Goal: Navigation & Orientation: Find specific page/section

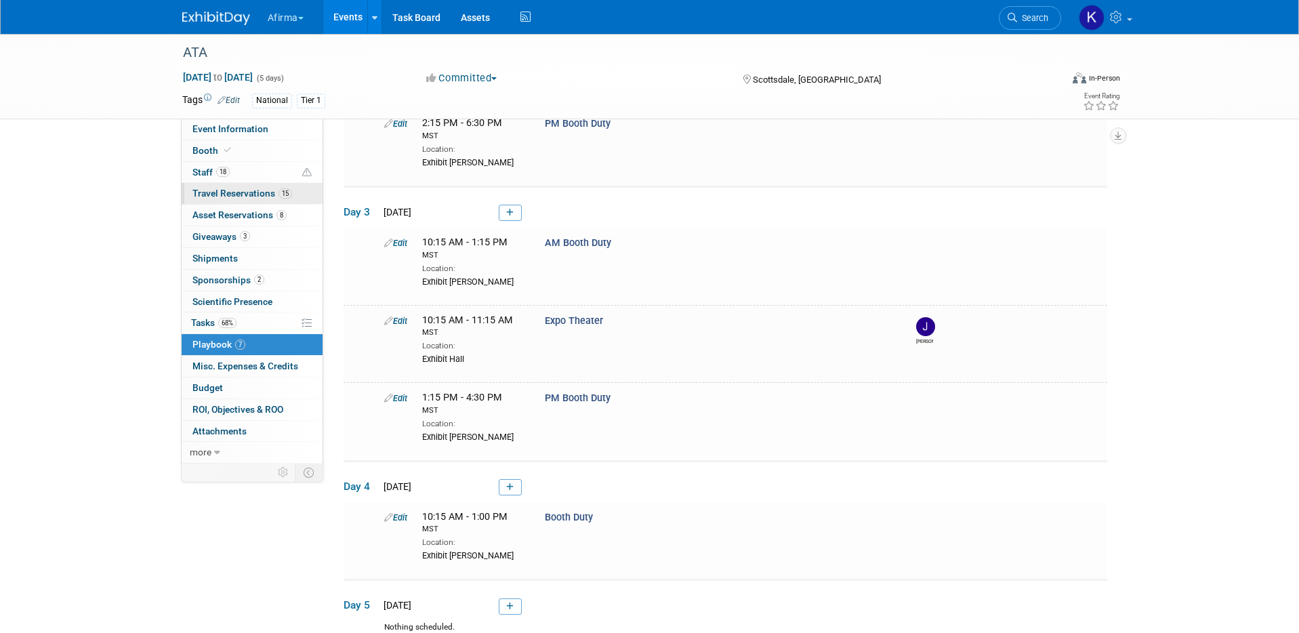
click at [247, 186] on link "15 Travel Reservations 15" at bounding box center [252, 193] width 141 height 21
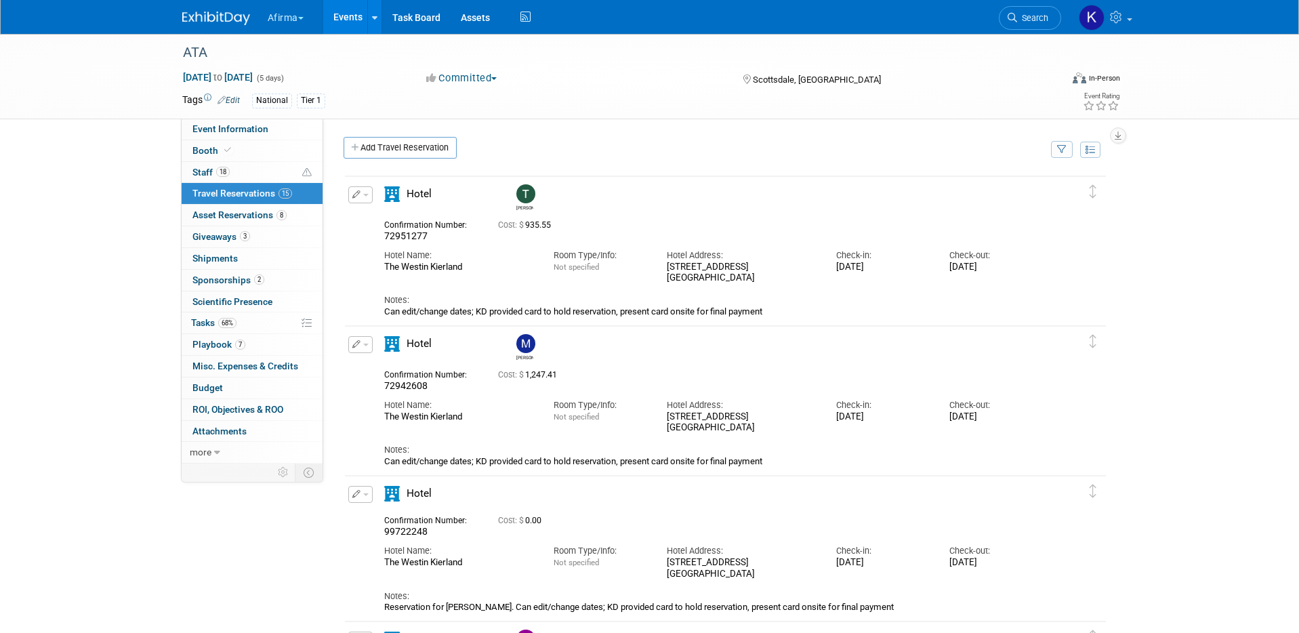
click at [361, 197] on button "button" at bounding box center [360, 194] width 24 height 17
click at [672, 104] on div "National Tier 1" at bounding box center [606, 101] width 709 height 15
click at [244, 170] on link "18 Staff 18" at bounding box center [252, 172] width 141 height 21
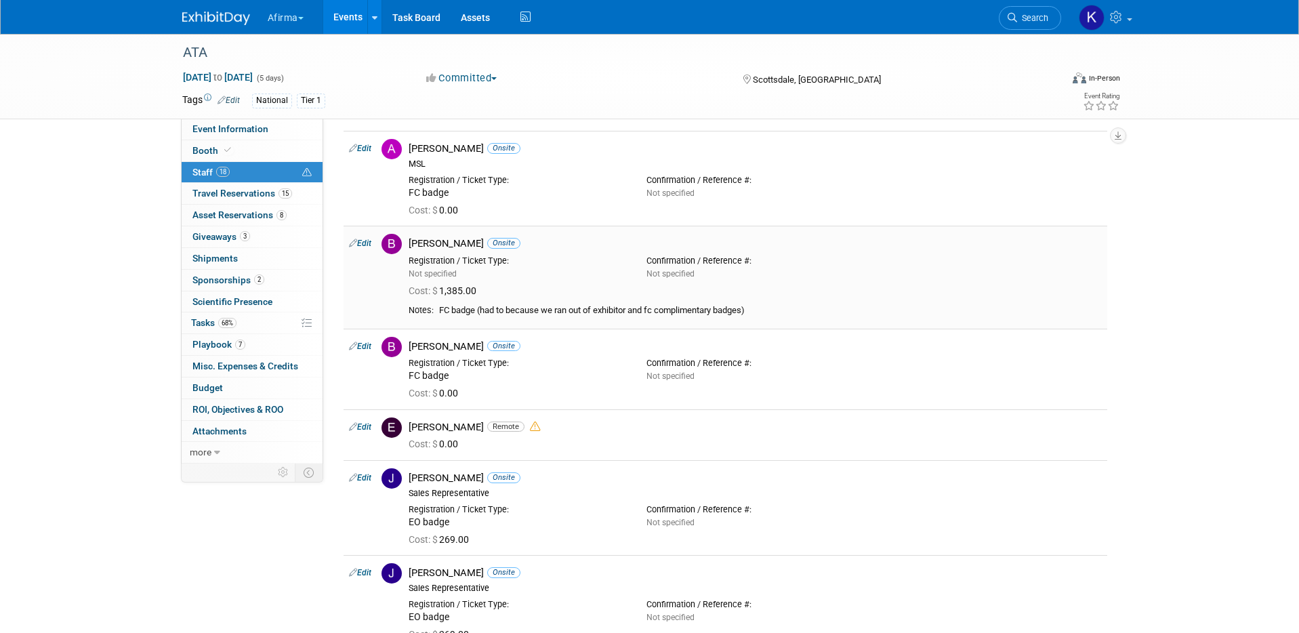
scroll to position [148, 0]
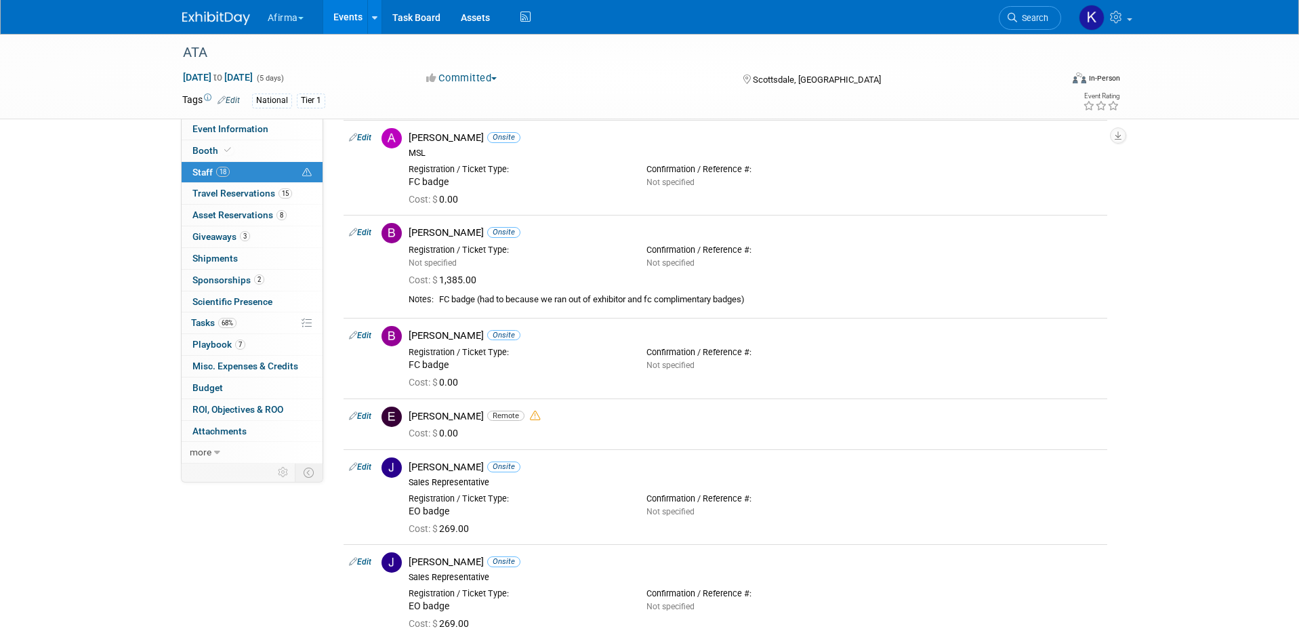
click at [294, 15] on button "Afirma" at bounding box center [293, 15] width 54 height 30
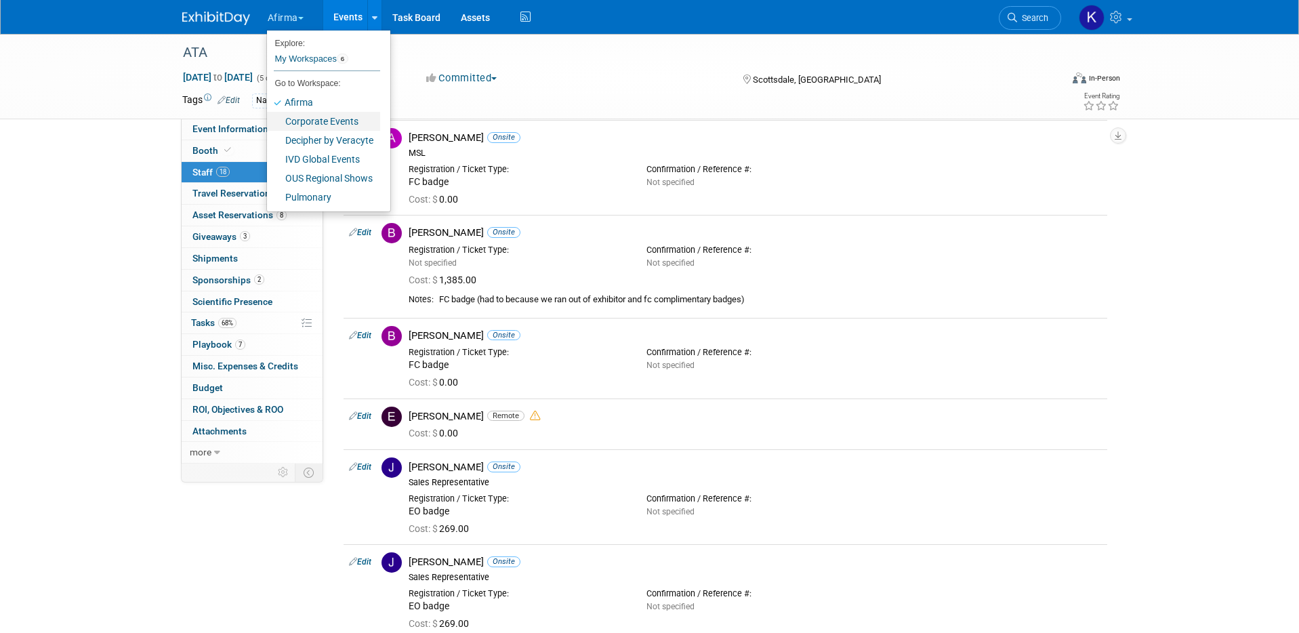
click at [304, 124] on link "Corporate Events" at bounding box center [323, 121] width 113 height 19
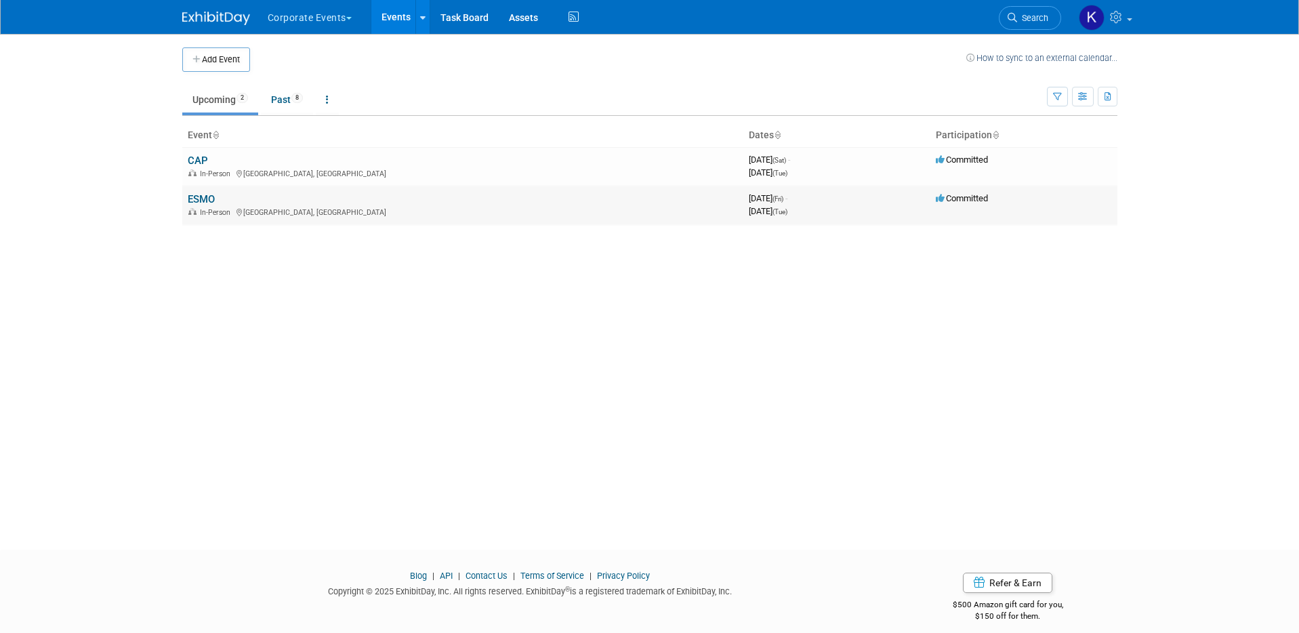
click at [197, 208] on span "In-Person" at bounding box center [212, 212] width 48 height 9
click at [198, 200] on link "ESMO" at bounding box center [201, 199] width 27 height 12
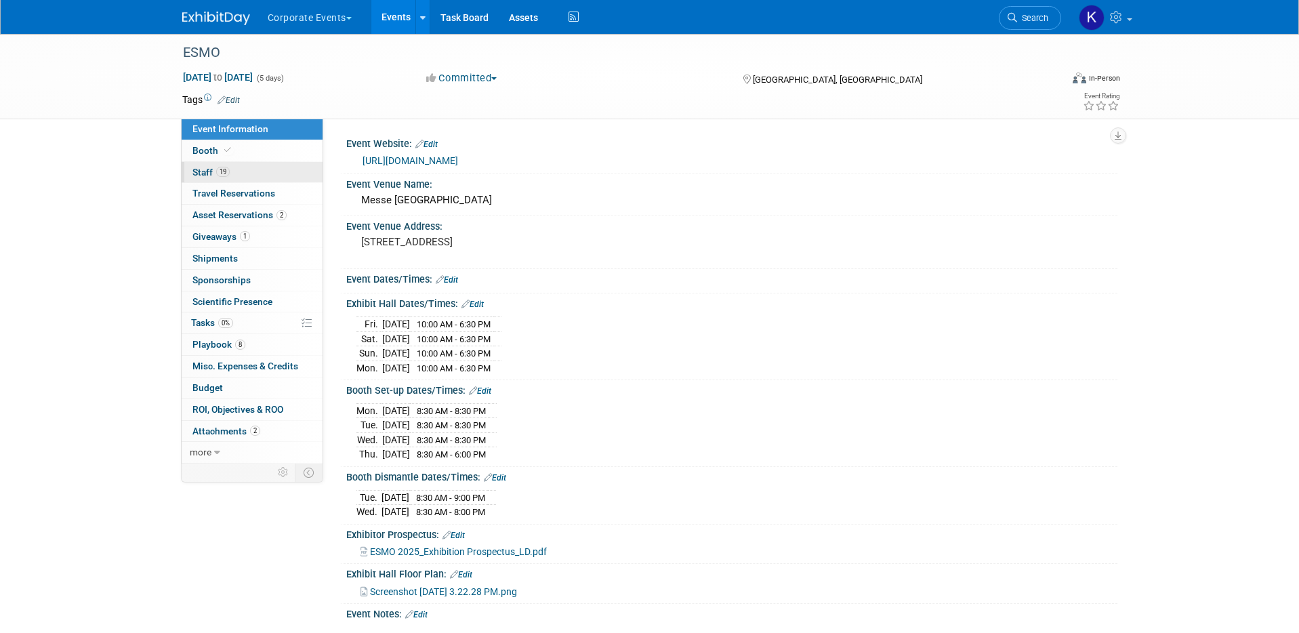
click at [261, 171] on link "19 Staff 19" at bounding box center [252, 172] width 141 height 21
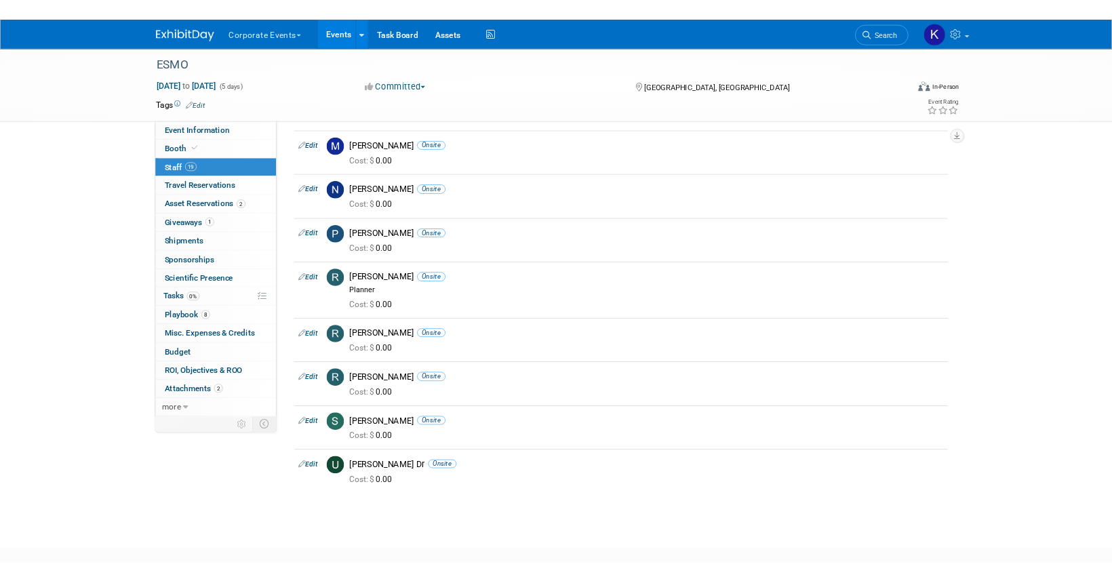
scroll to position [669, 0]
